Goal: Navigation & Orientation: Find specific page/section

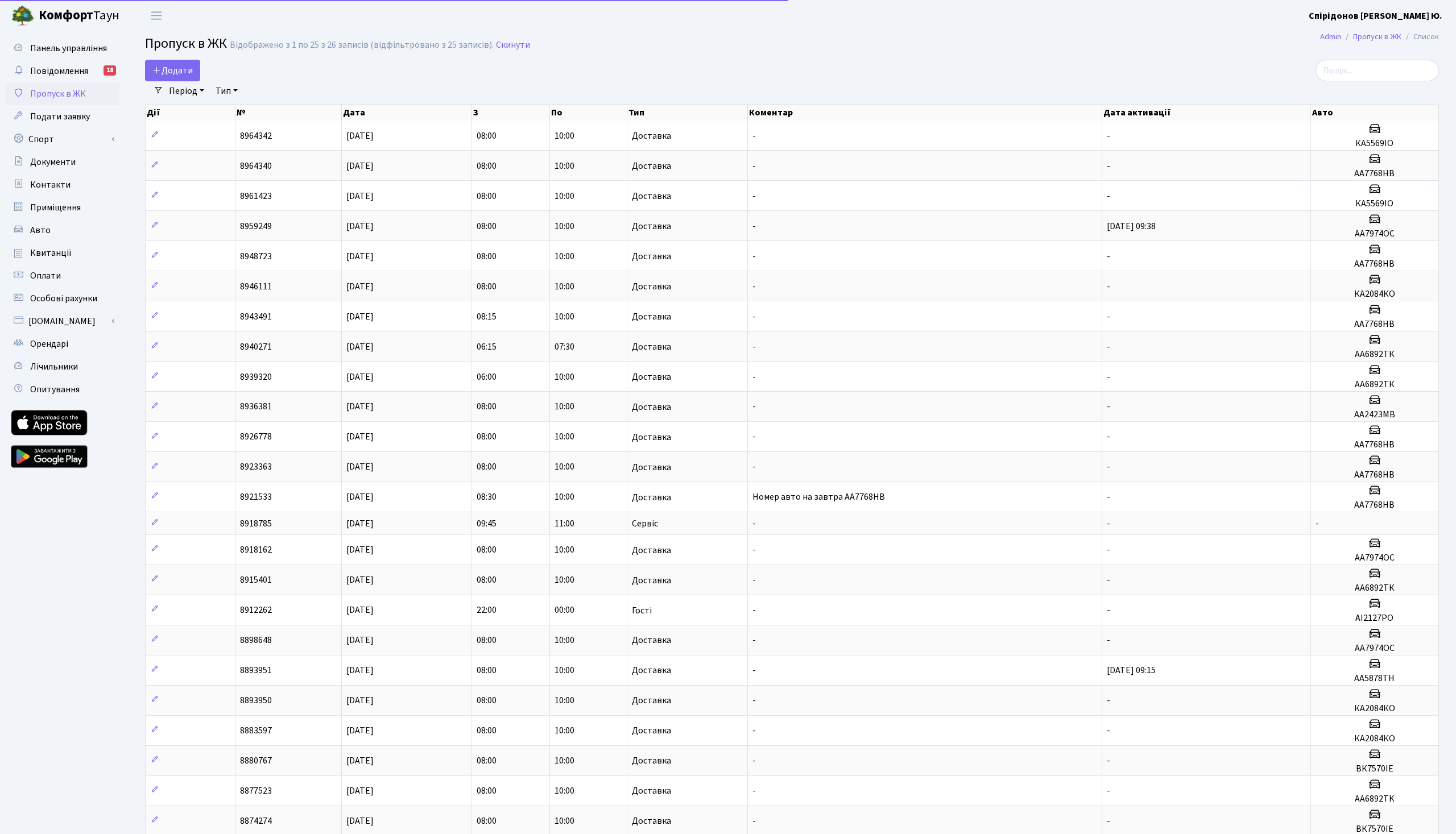
select select "25"
click at [86, 78] on span "Повідомлення" at bounding box center [59, 71] width 58 height 12
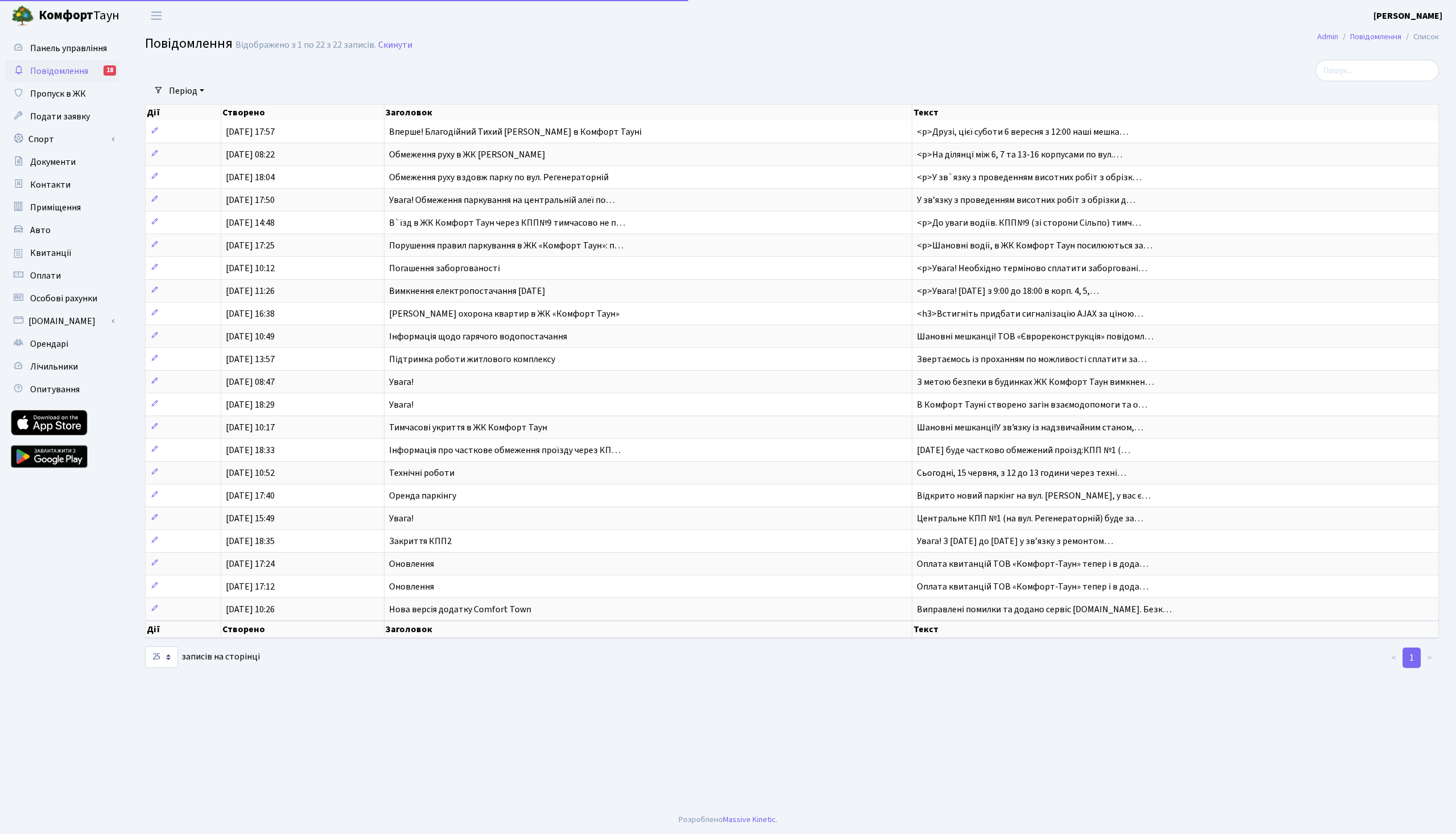
select select "25"
click at [87, 76] on span "Повідомлення" at bounding box center [59, 71] width 58 height 12
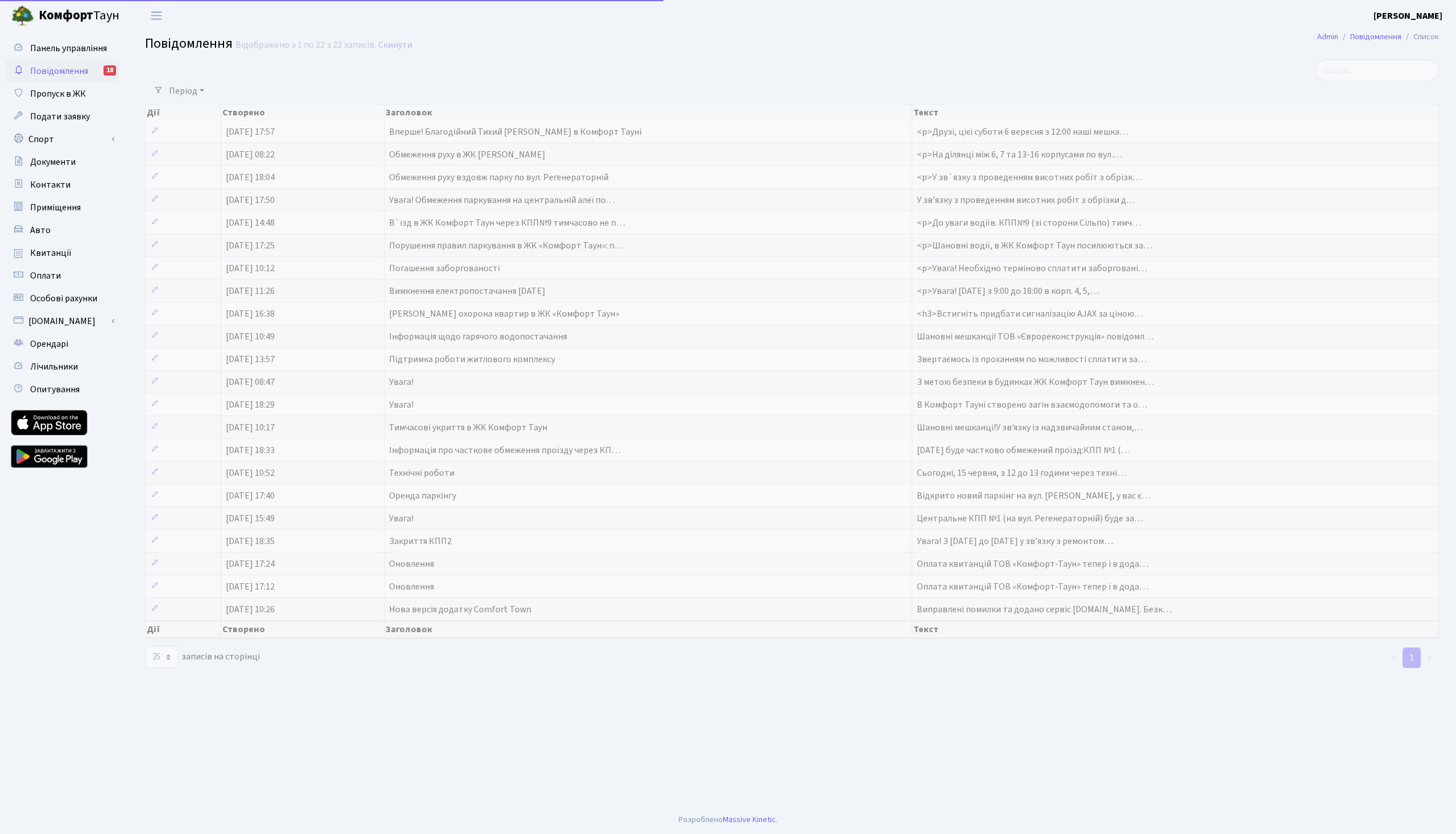
select select "25"
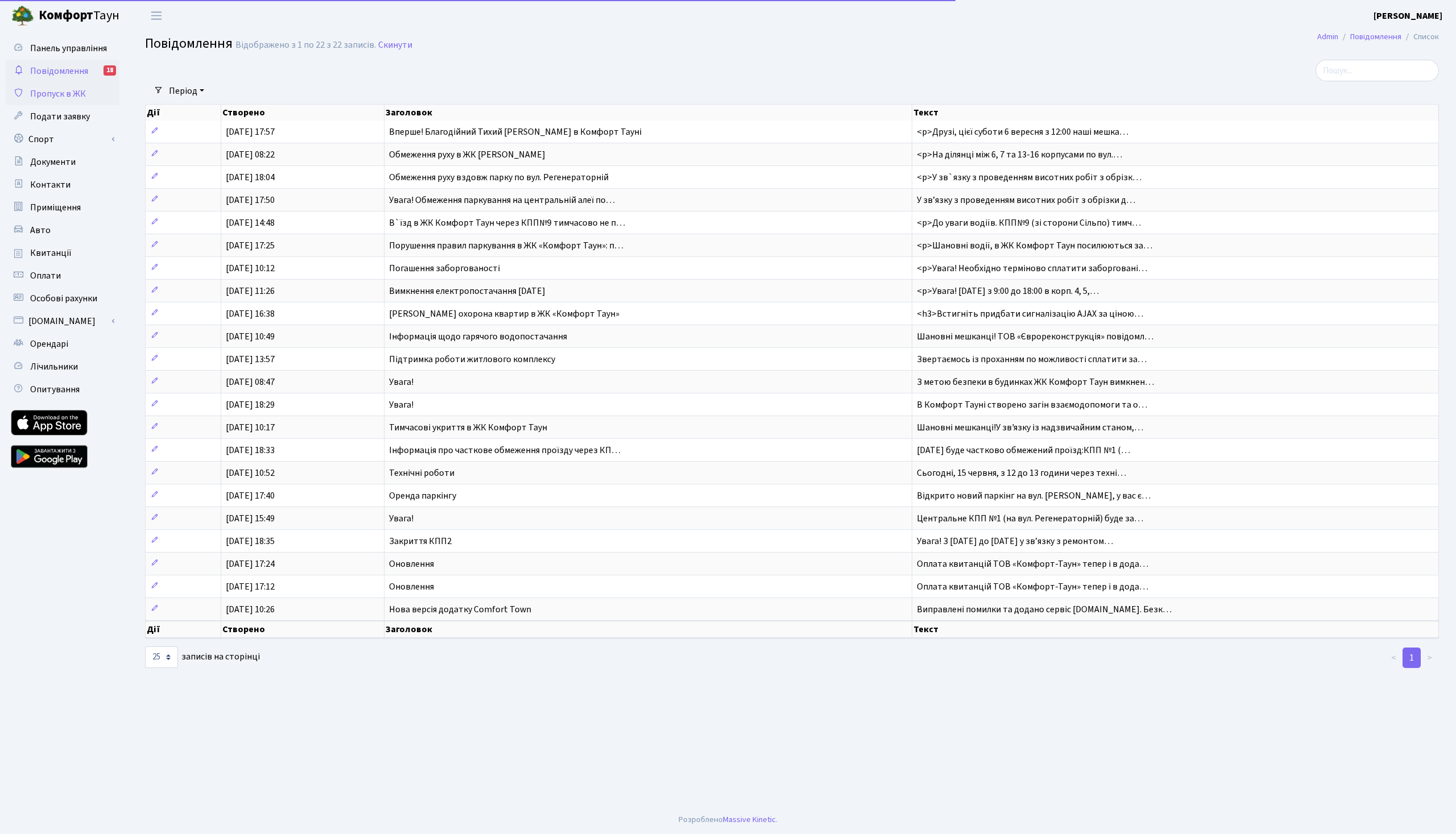
click at [70, 97] on span "Пропуск в ЖК" at bounding box center [58, 94] width 56 height 12
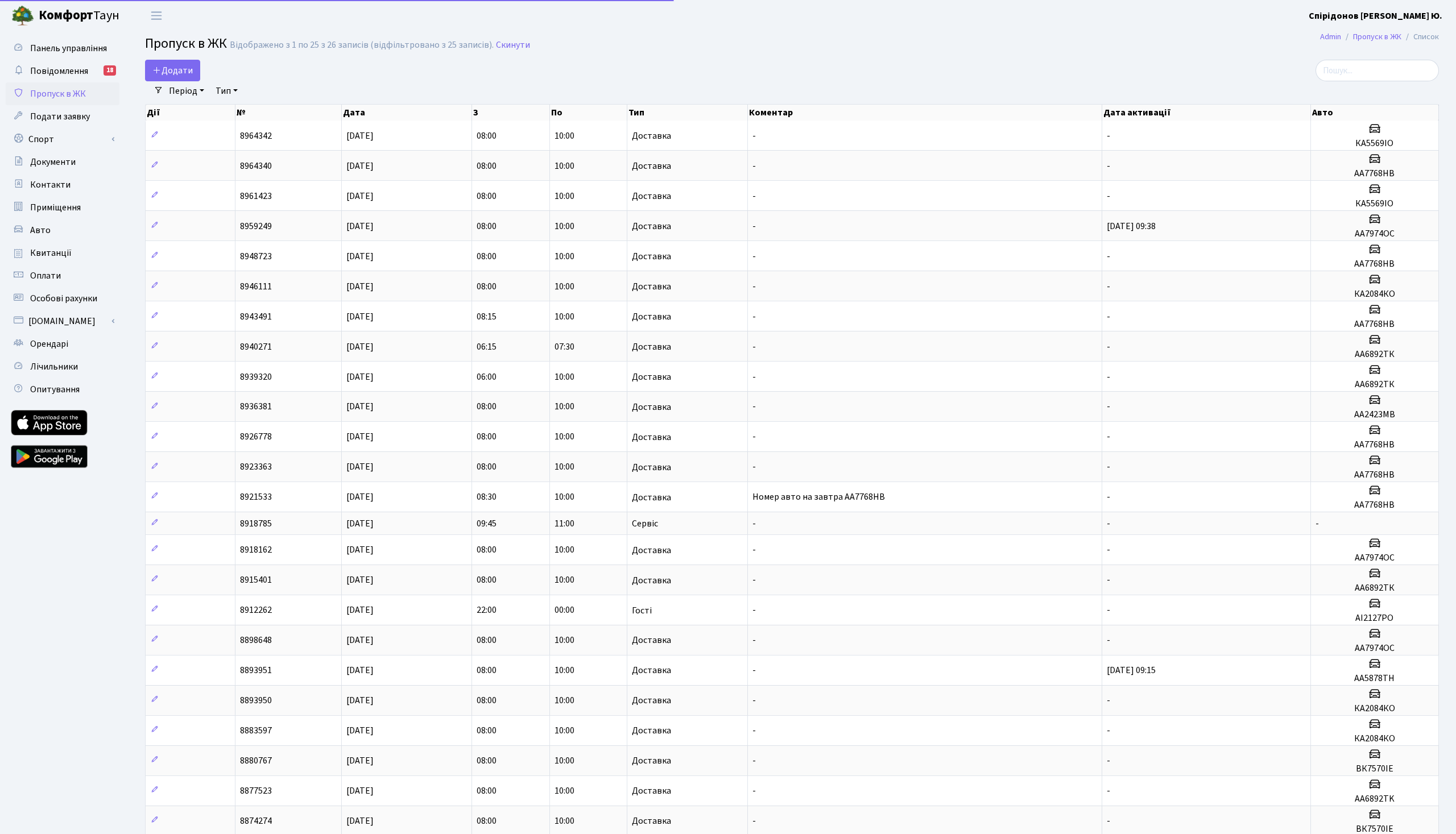
select select "25"
